Goal: Information Seeking & Learning: Learn about a topic

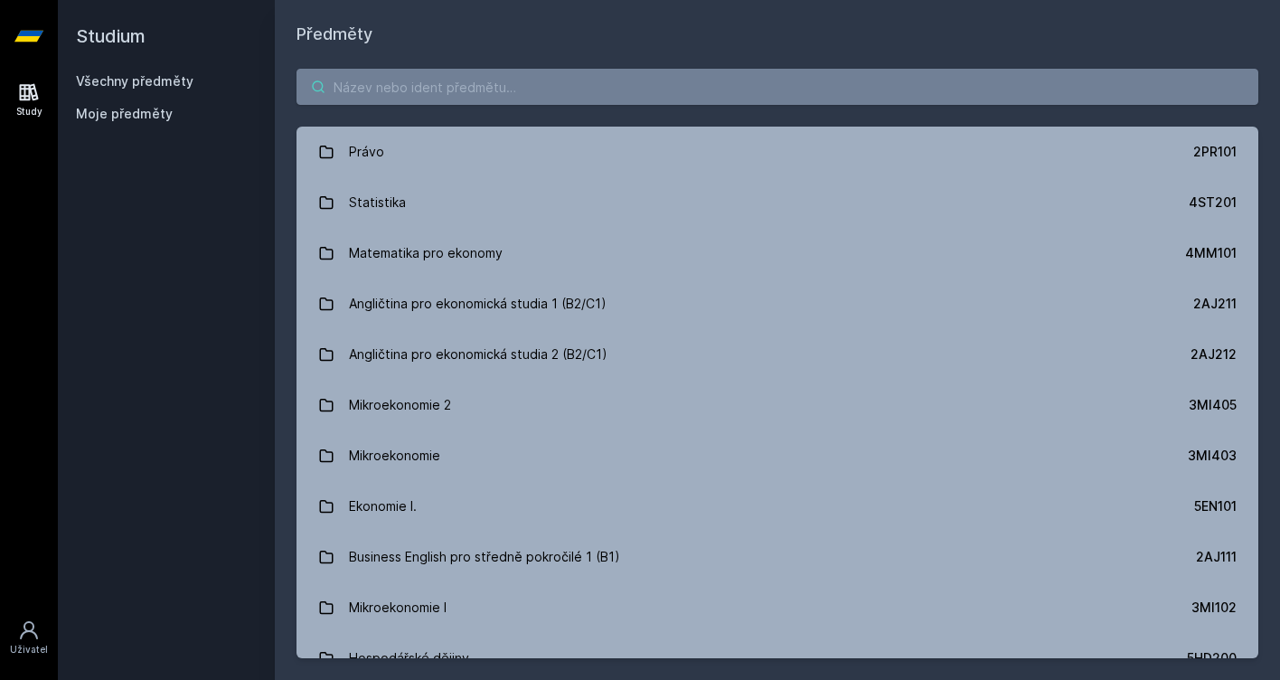
click at [549, 80] on input "search" at bounding box center [778, 87] width 962 height 36
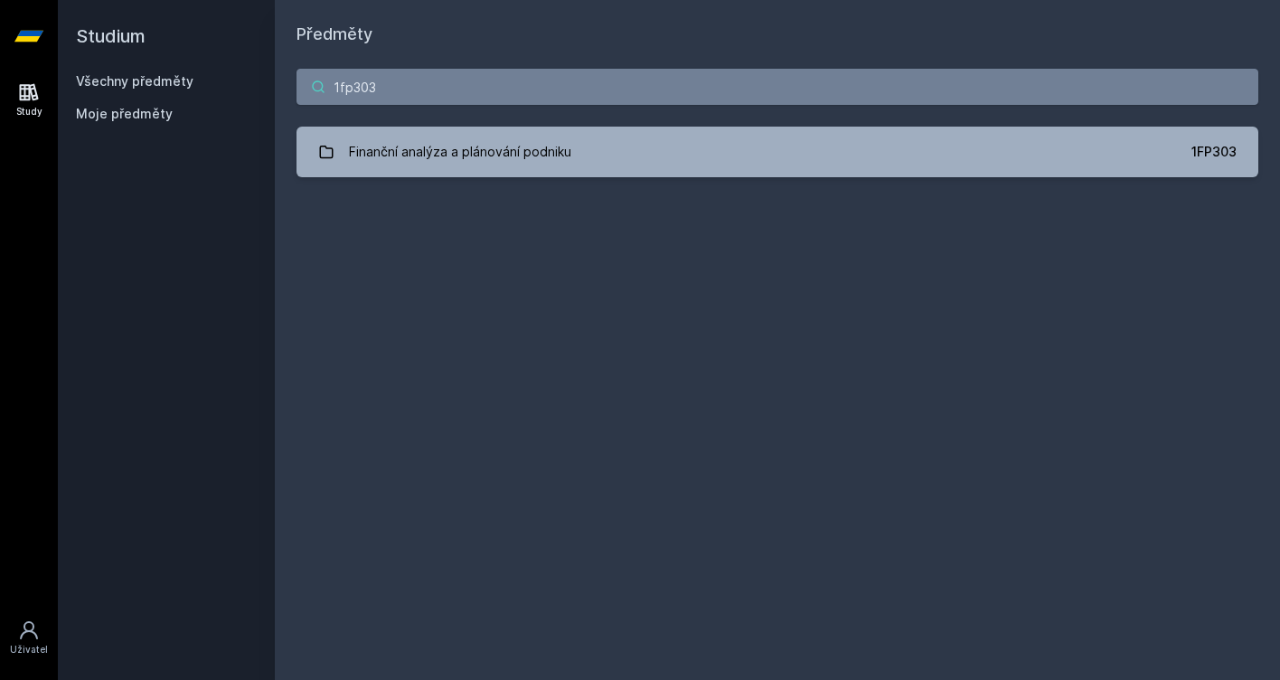
type input "1fp303"
click at [513, 126] on div "1fp303 Finanční analýza a plánování podniku 1FP303 Jejda, něco se pokazilo." at bounding box center [777, 123] width 1005 height 152
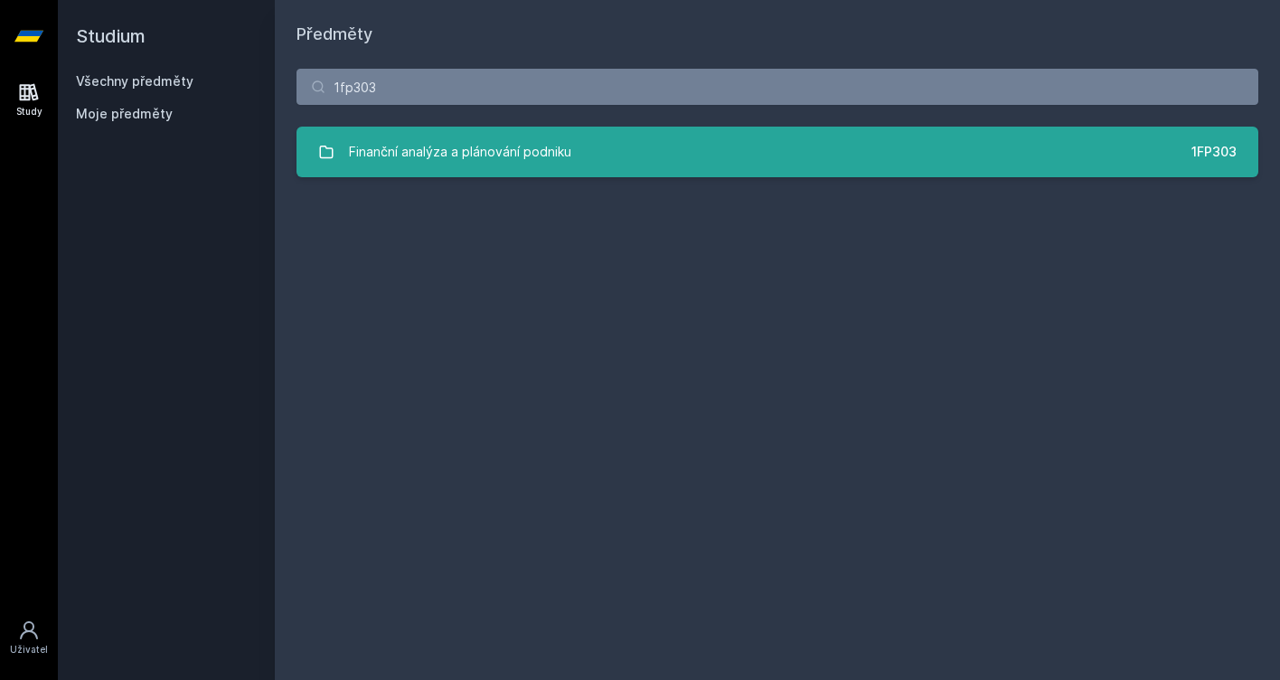
click at [500, 135] on div "Finanční analýza a plánování podniku" at bounding box center [460, 152] width 222 height 36
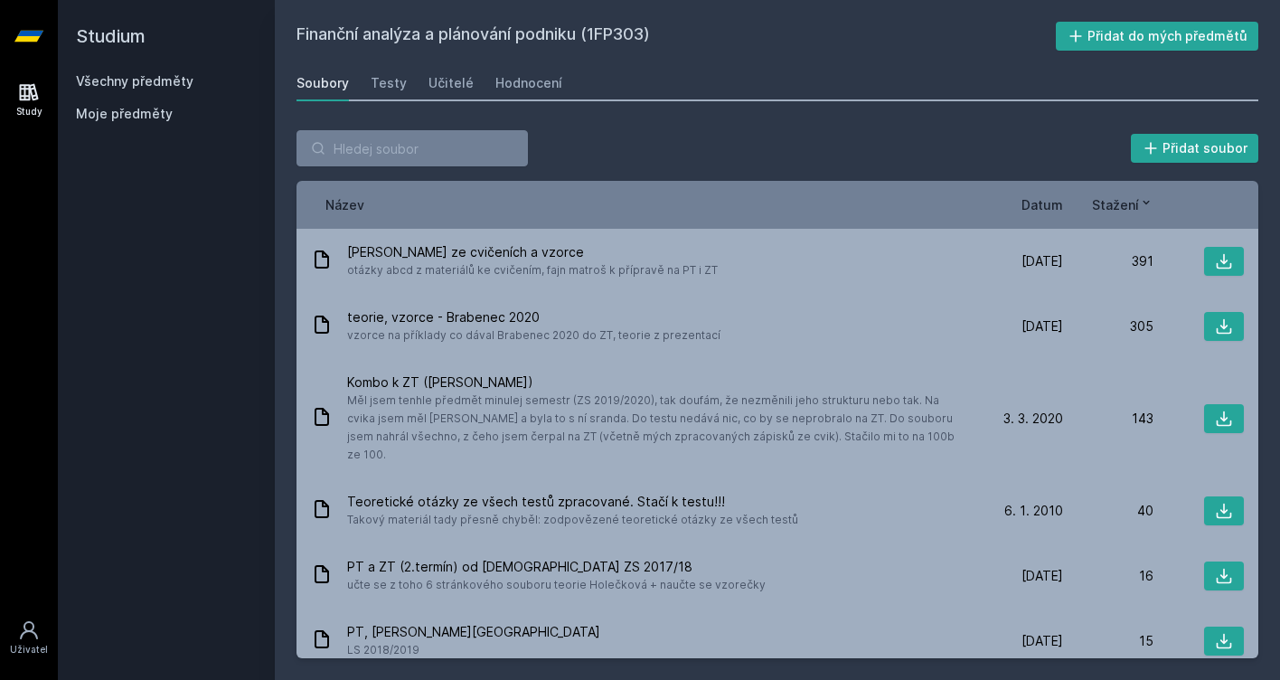
click at [734, 159] on div "Přidat soubor" at bounding box center [778, 148] width 962 height 36
click at [523, 91] on div "Hodnocení" at bounding box center [528, 83] width 67 height 18
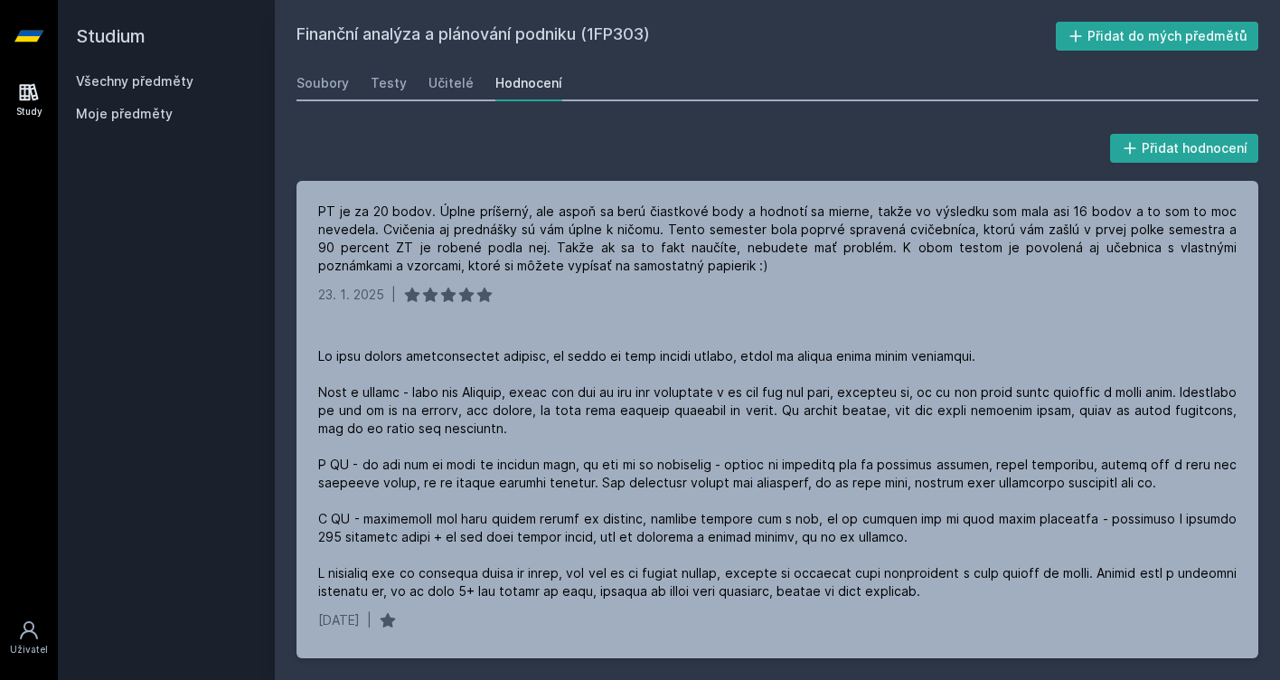
click at [92, 34] on h2 "Studium" at bounding box center [166, 36] width 181 height 72
click at [18, 42] on icon at bounding box center [28, 36] width 29 height 11
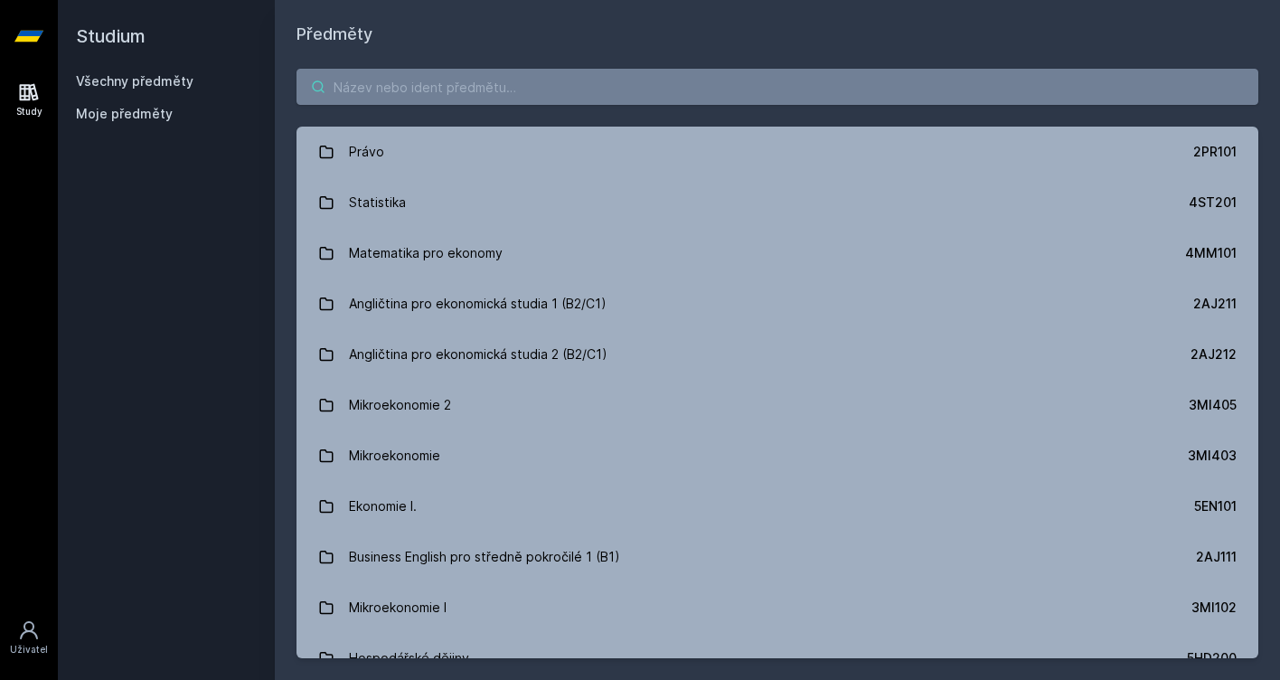
click at [368, 75] on input "search" at bounding box center [778, 87] width 962 height 36
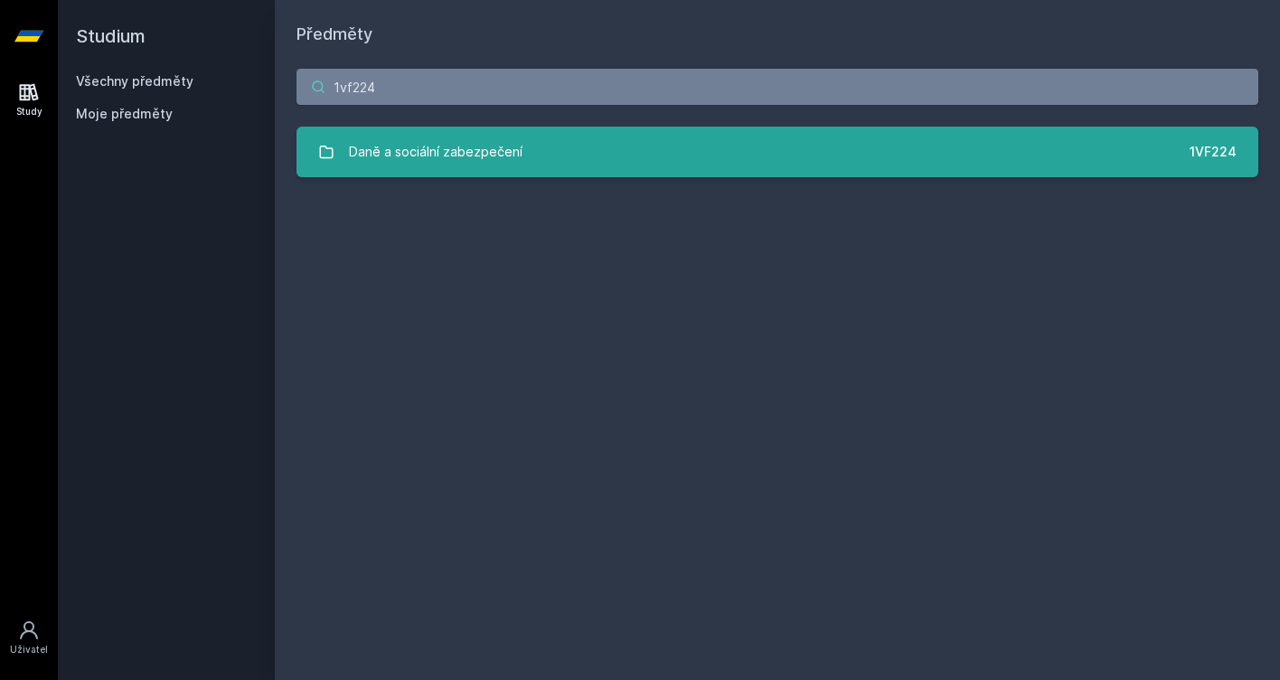
type input "1vf224"
click at [377, 165] on div "Daně a sociální zabezpečení" at bounding box center [436, 152] width 174 height 36
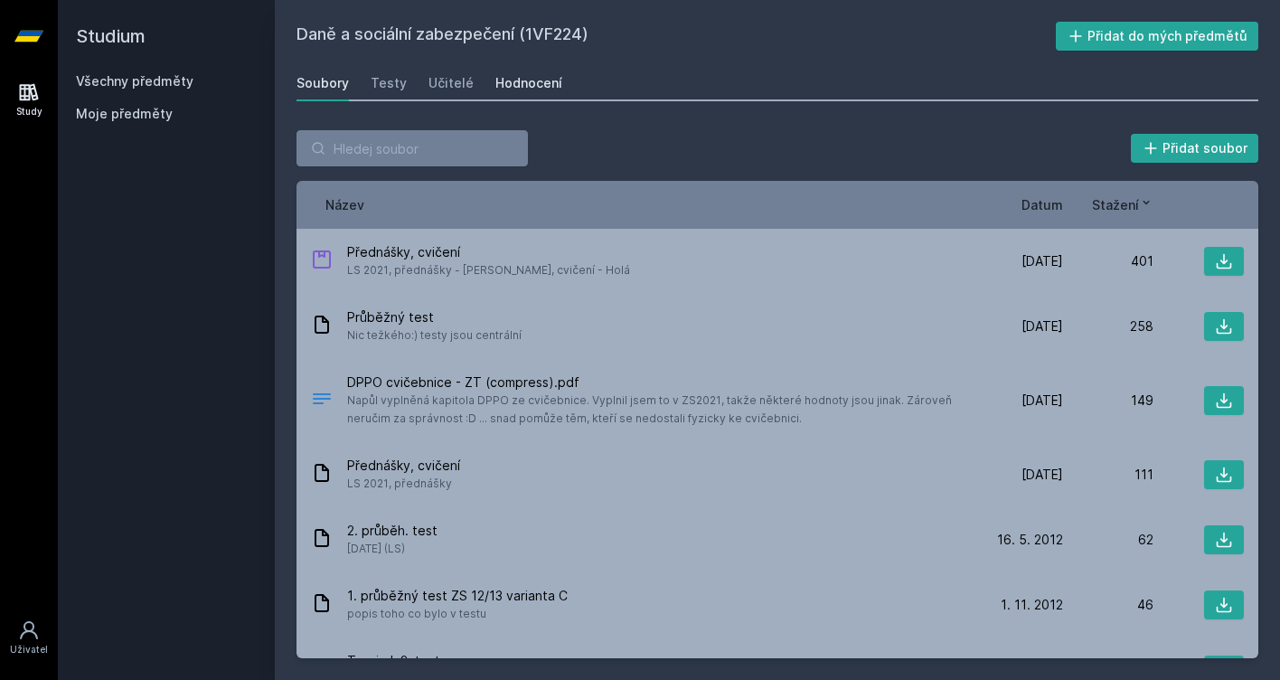
click at [498, 79] on div "Hodnocení" at bounding box center [528, 83] width 67 height 18
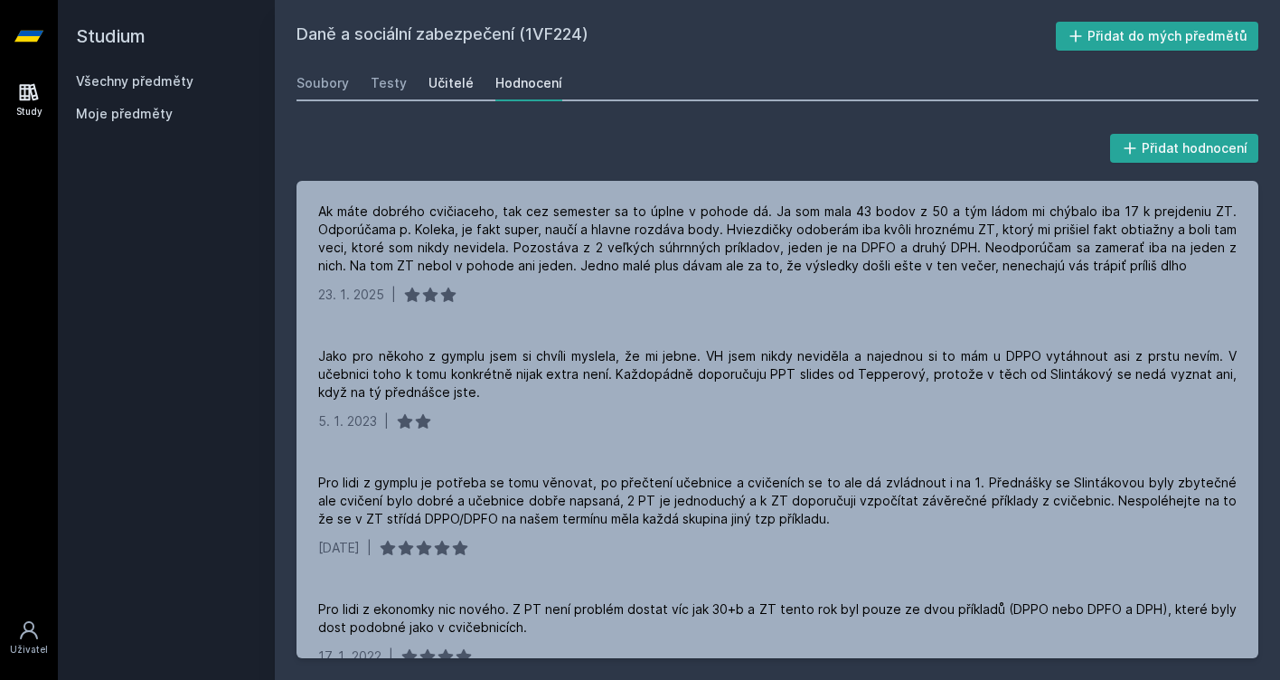
click at [447, 98] on link "Učitelé" at bounding box center [451, 83] width 45 height 36
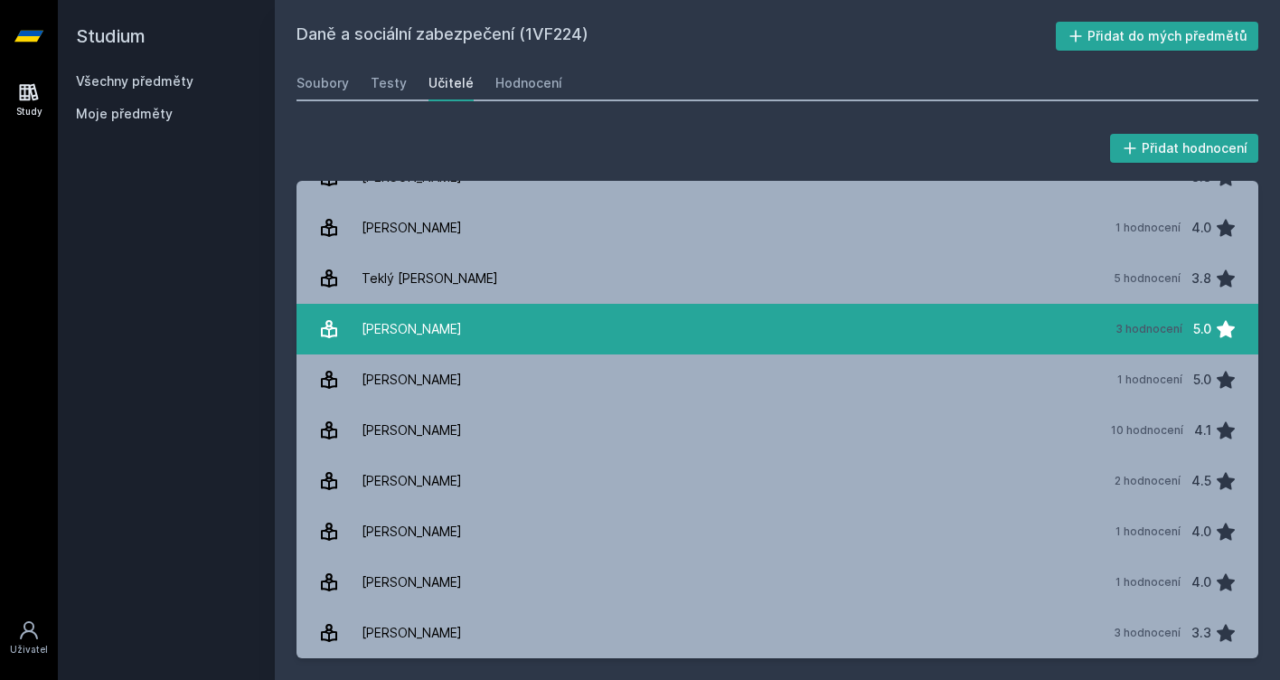
scroll to position [1041, 0]
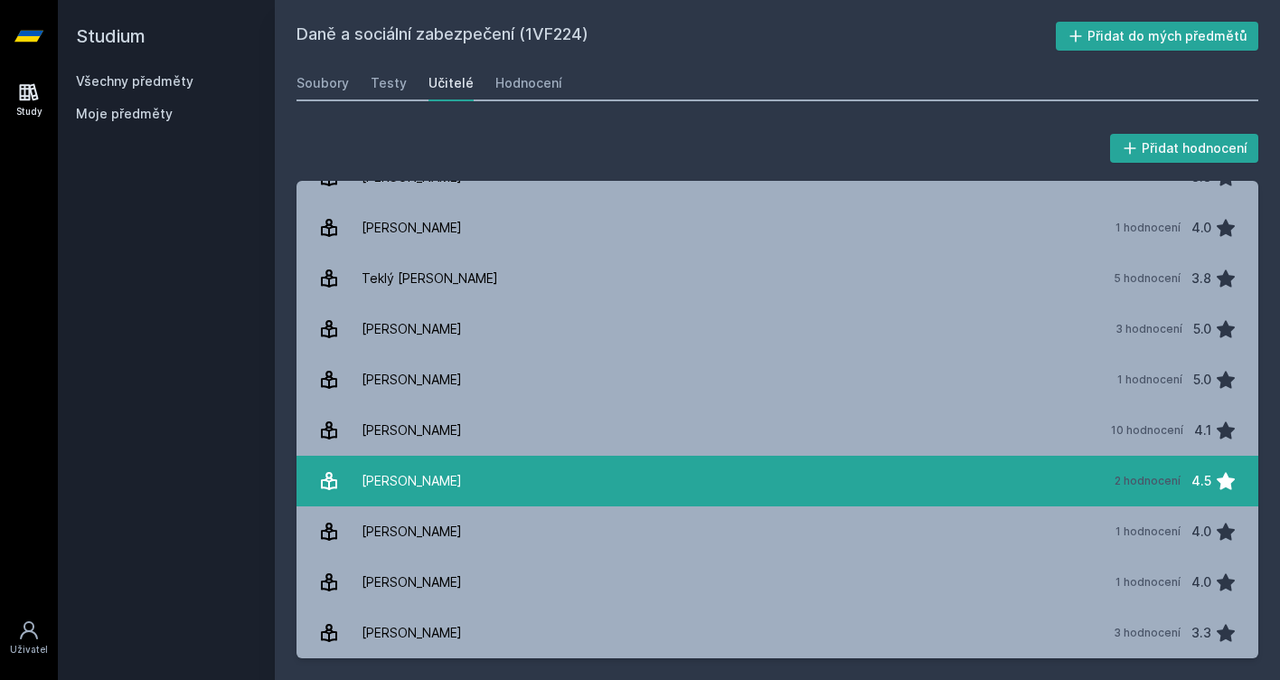
click at [486, 457] on link "[PERSON_NAME] 2 hodnocení 4.5" at bounding box center [778, 481] width 962 height 51
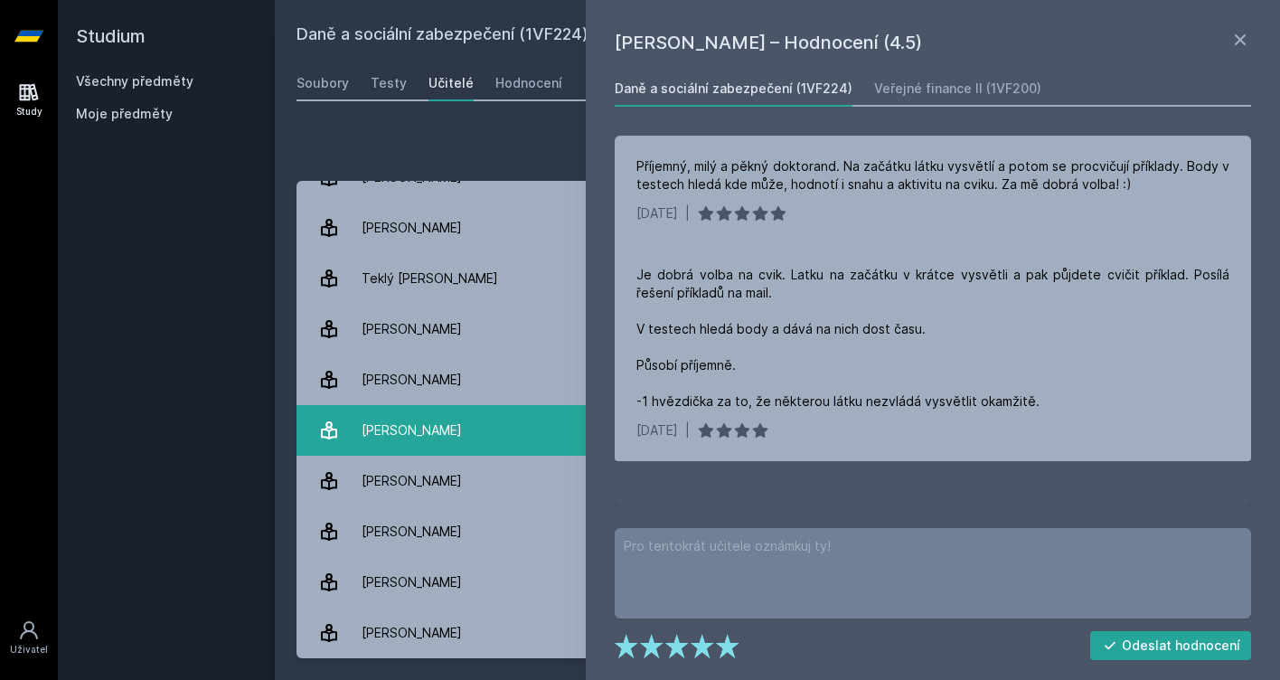
click at [476, 423] on link "[PERSON_NAME] 10 hodnocení 4.1" at bounding box center [778, 430] width 962 height 51
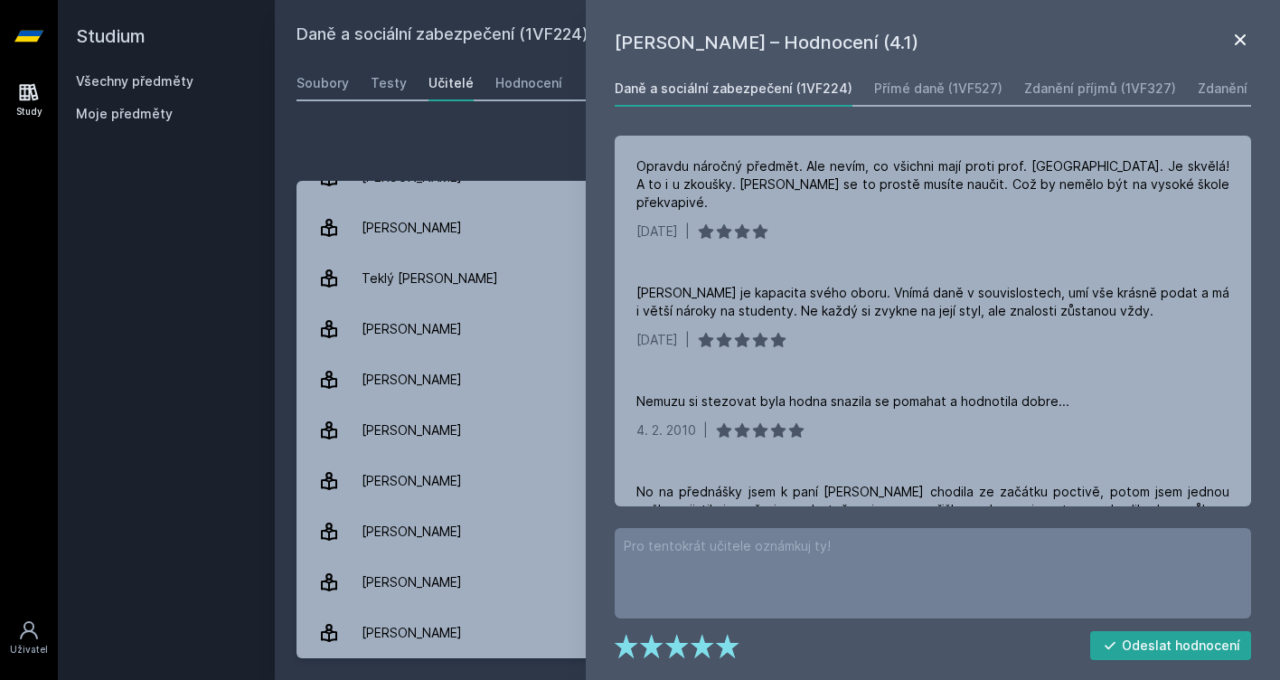
click at [1246, 40] on icon at bounding box center [1240, 40] width 22 height 22
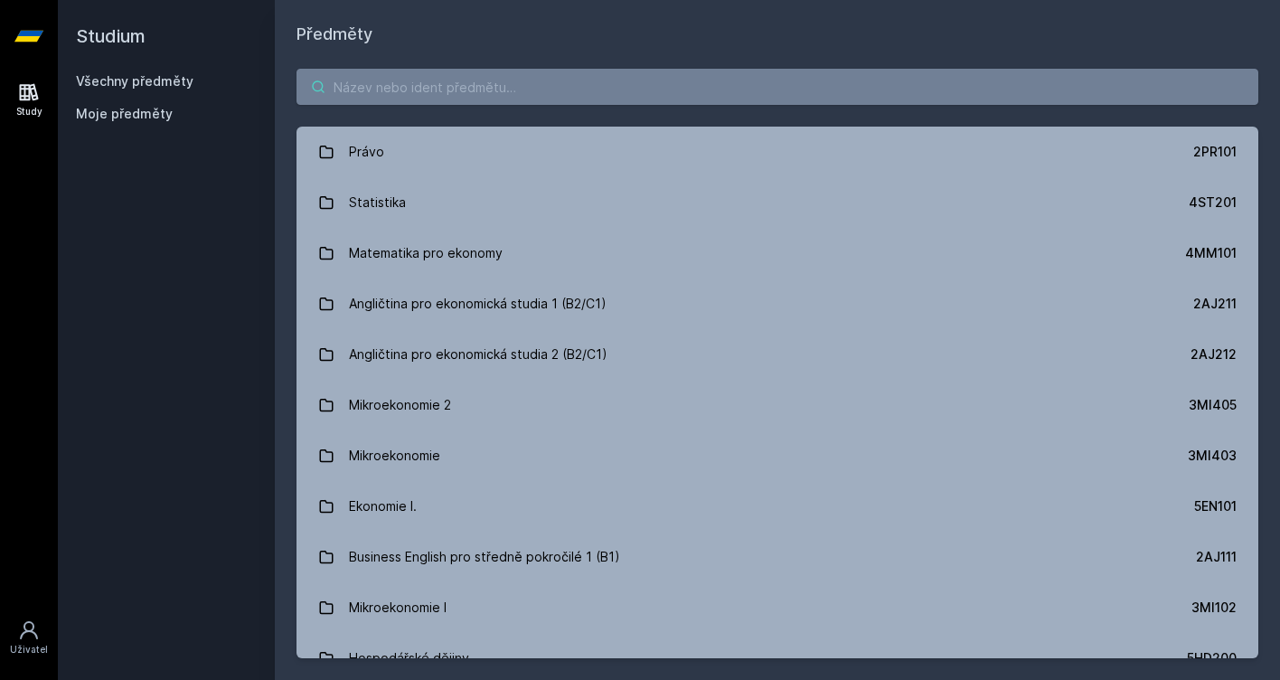
click at [426, 88] on input "search" at bounding box center [778, 87] width 962 height 36
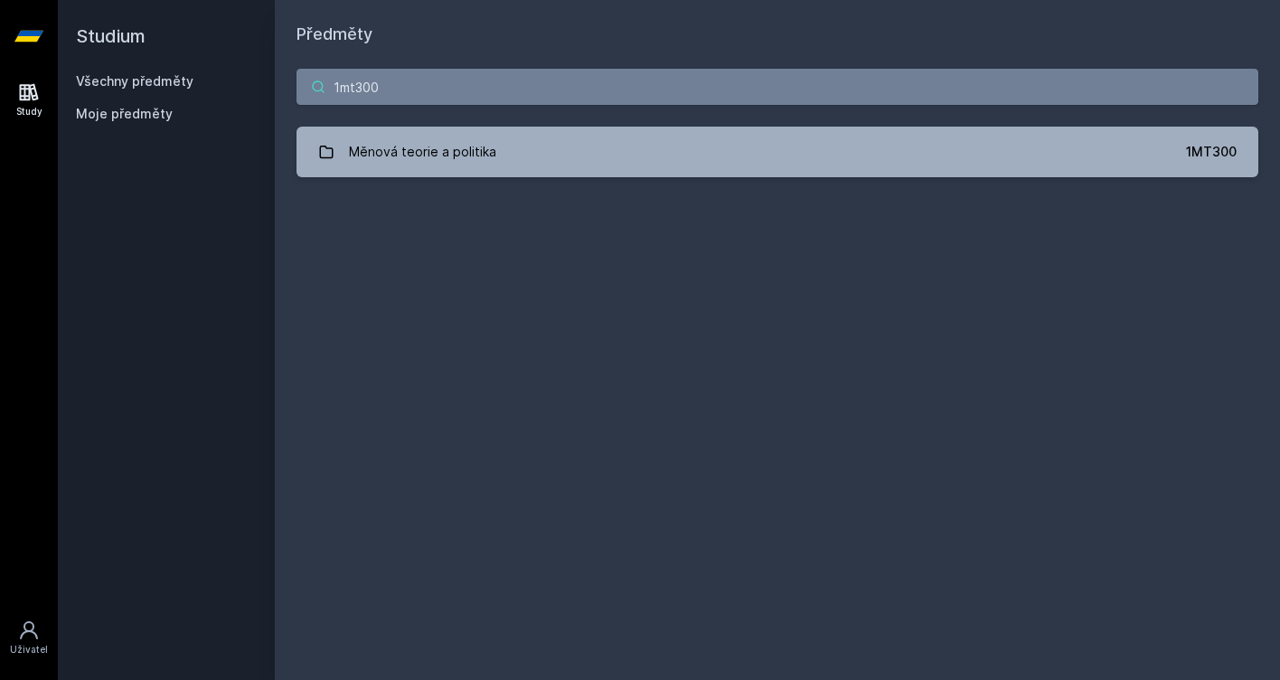
type input "1mt300"
click at [445, 124] on div "1mt300 Měnová teorie a politika 1MT300 [PERSON_NAME], něco se pokazilo." at bounding box center [777, 123] width 1005 height 152
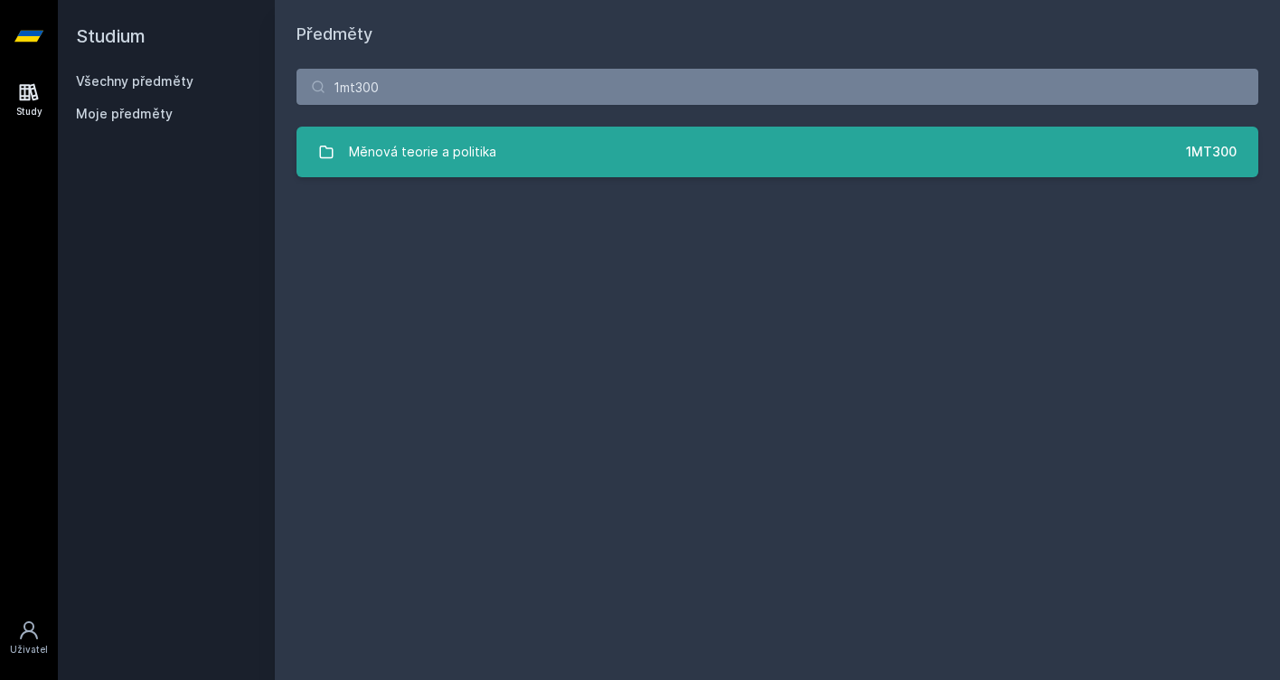
click at [427, 167] on div "Měnová teorie a politika" at bounding box center [422, 152] width 147 height 36
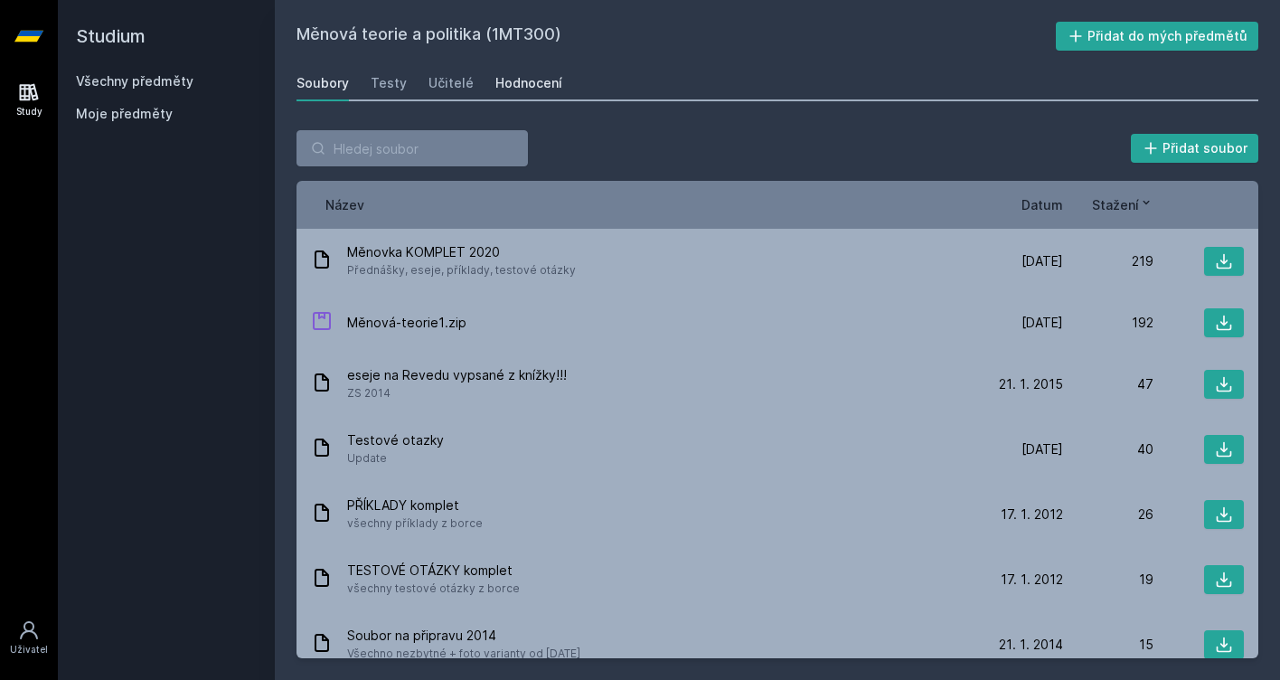
click at [499, 86] on div "Hodnocení" at bounding box center [528, 83] width 67 height 18
click at [787, 125] on div "Přidat soubor Řazení: Název Datum Stažení Název Datum Stažení Měnovka KOMPLET 2…" at bounding box center [777, 393] width 1005 height 571
